Goal: Task Accomplishment & Management: Manage account settings

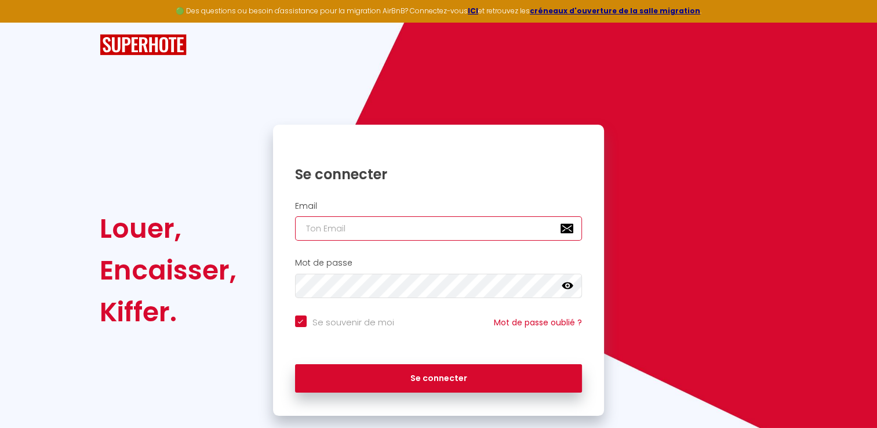
click at [382, 230] on input "email" at bounding box center [438, 228] width 287 height 24
type input "[EMAIL_ADDRESS][DOMAIN_NAME]"
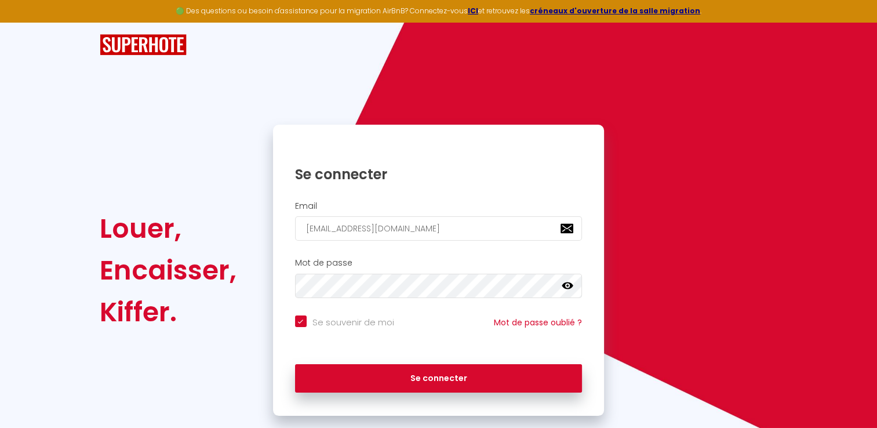
click at [562, 284] on icon at bounding box center [568, 285] width 12 height 7
click at [562, 284] on icon at bounding box center [568, 285] width 12 height 9
click at [564, 285] on icon at bounding box center [568, 285] width 12 height 7
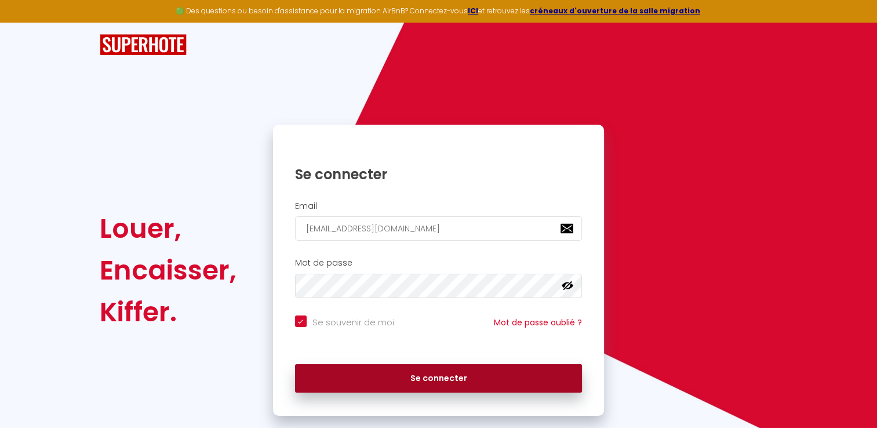
click at [401, 380] on button "Se connecter" at bounding box center [438, 378] width 287 height 29
checkbox input "true"
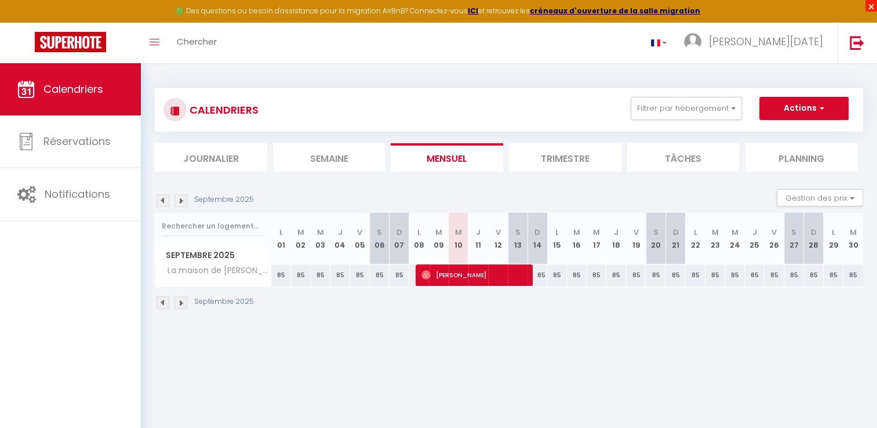
click at [869, 2] on span "×" at bounding box center [871, 6] width 12 height 12
